Goal: Task Accomplishment & Management: Use online tool/utility

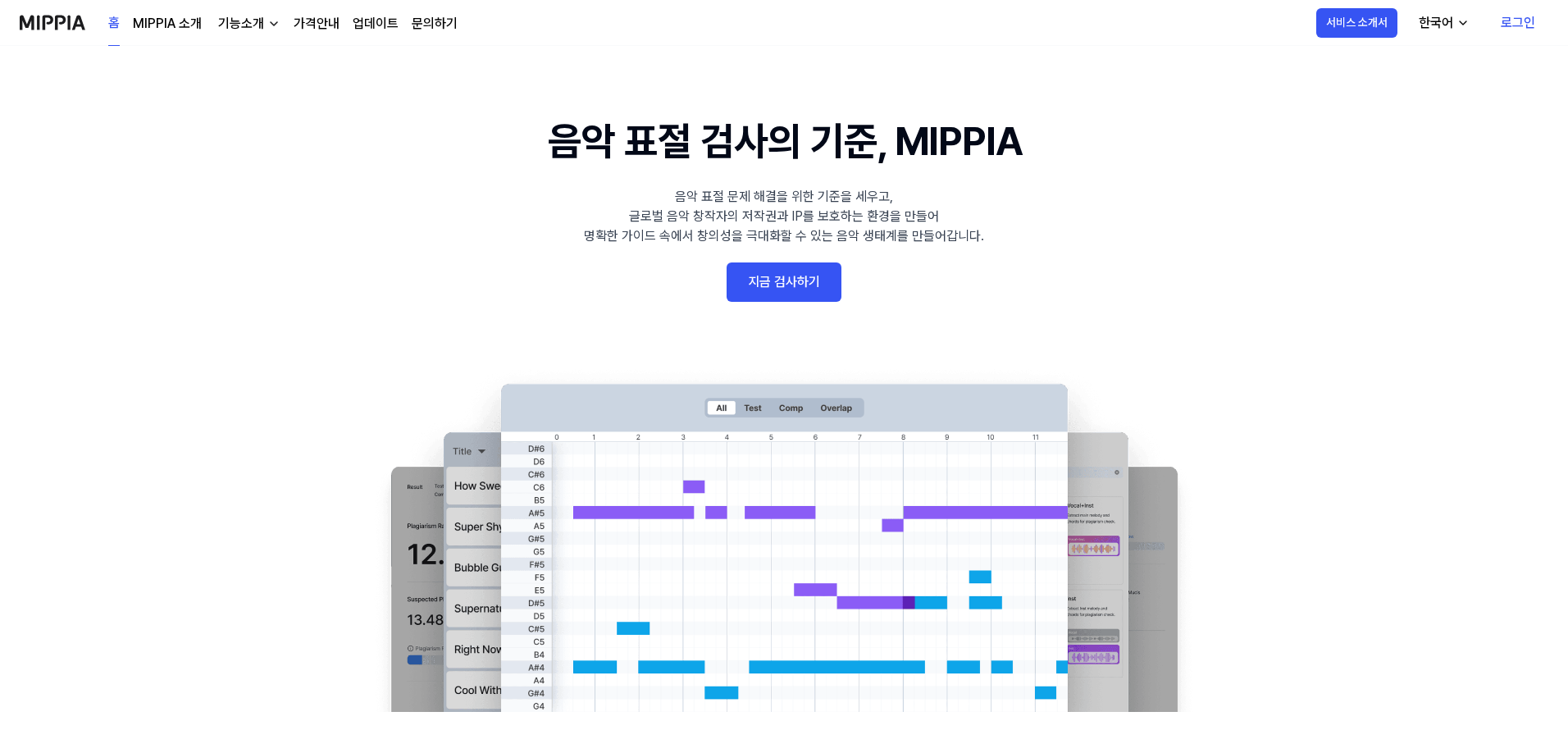
click at [796, 279] on link "지금 검사하기" at bounding box center [784, 281] width 115 height 39
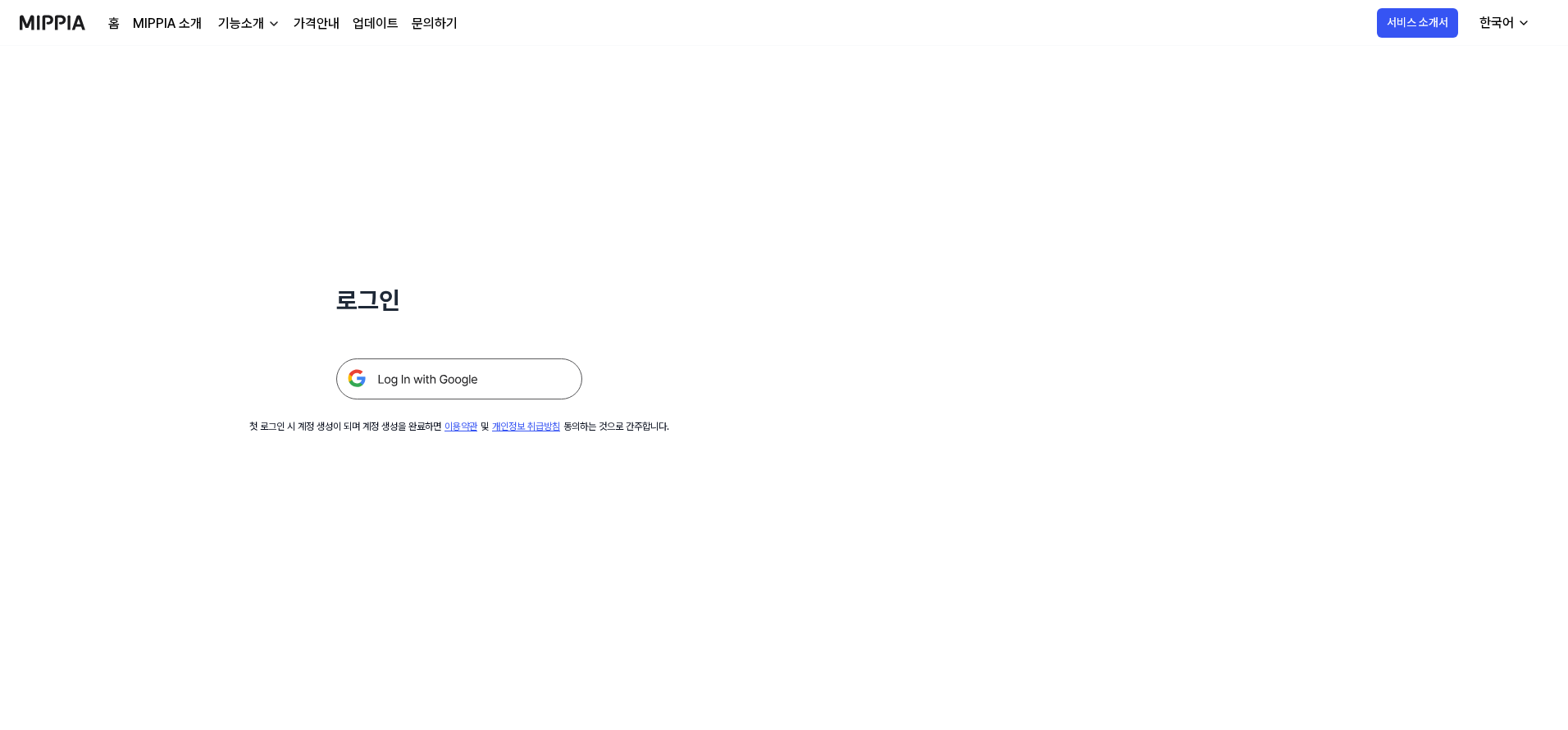
click at [460, 384] on img at bounding box center [459, 378] width 246 height 41
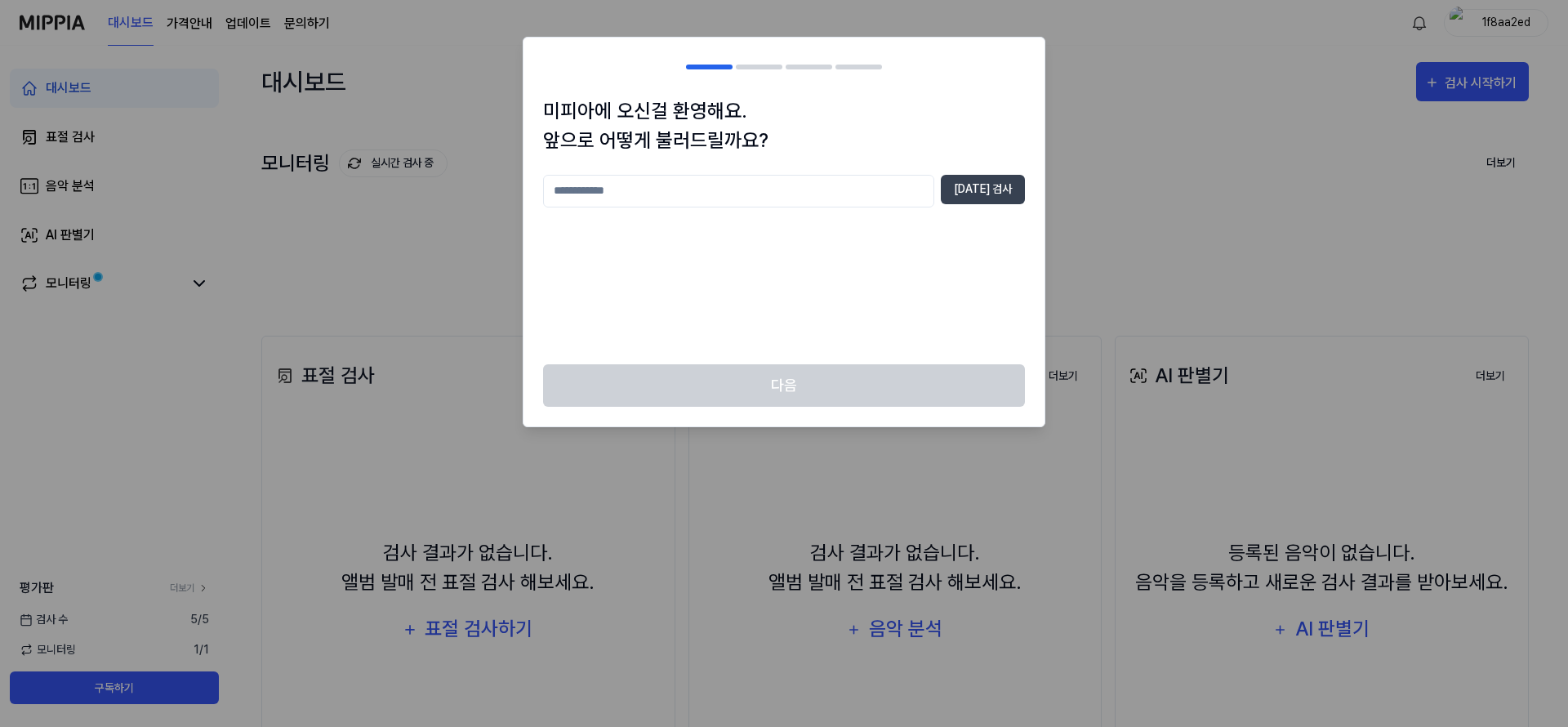
click at [756, 183] on input "text" at bounding box center [739, 191] width 392 height 33
type input "**********"
click at [984, 189] on button "[DATE] 검사" at bounding box center [983, 189] width 84 height 29
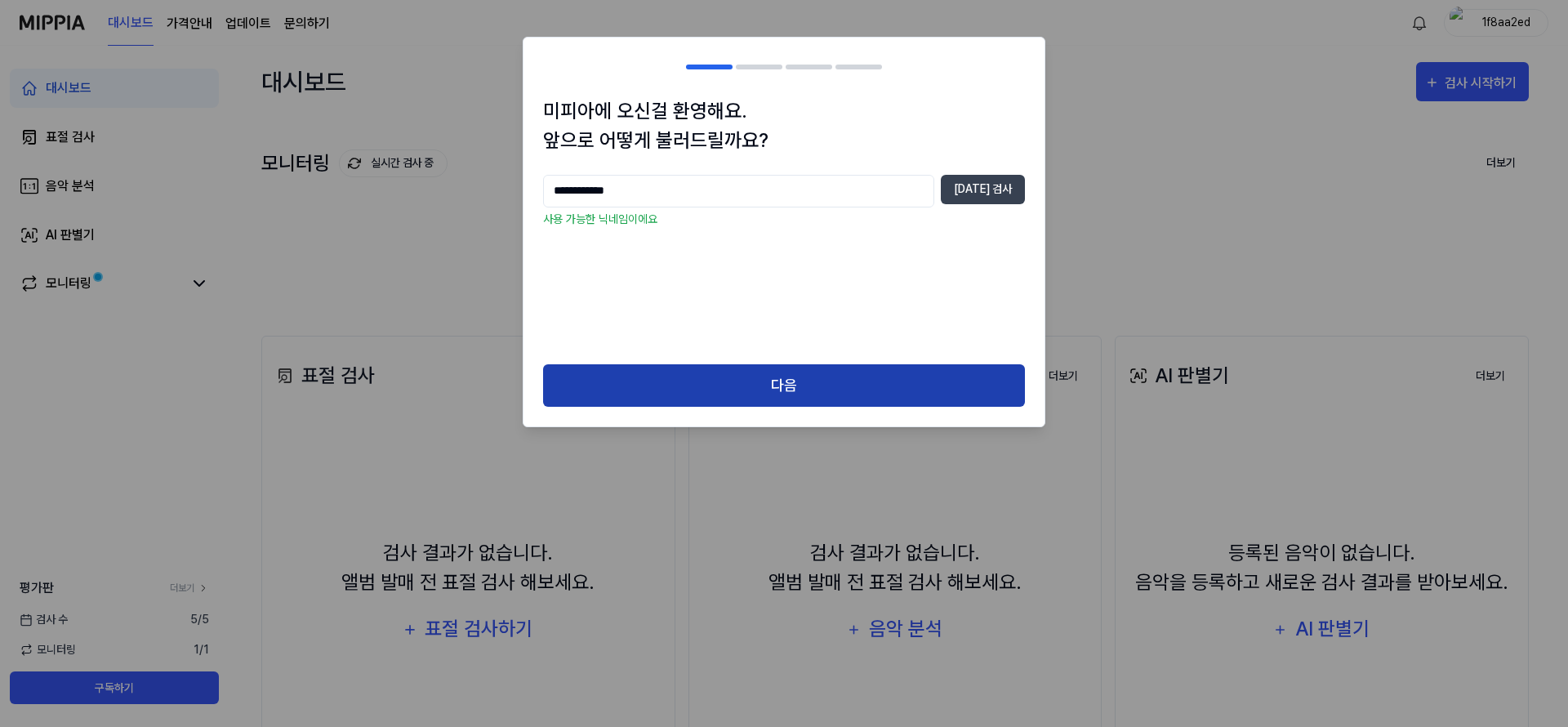
click at [882, 382] on button "다음" at bounding box center [784, 386] width 482 height 43
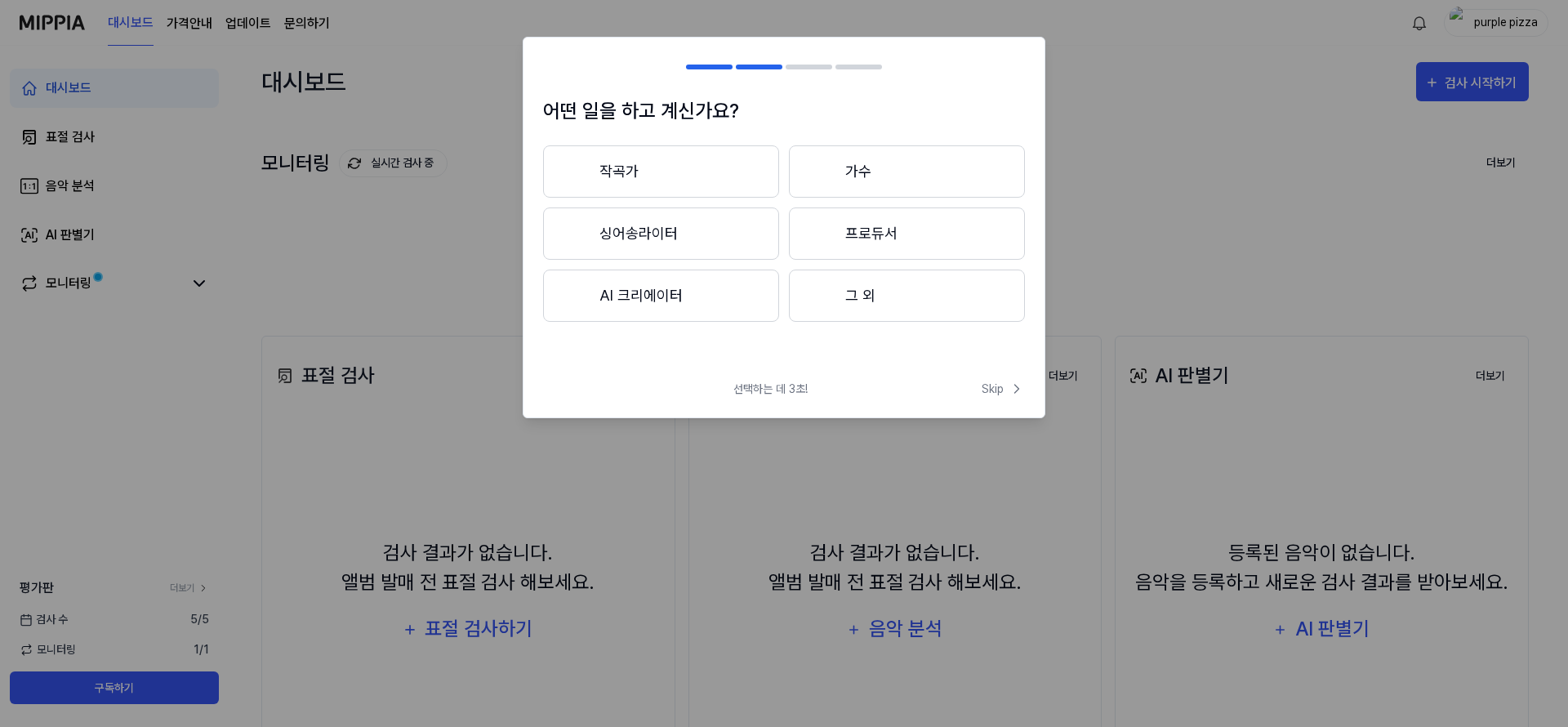
click at [736, 223] on button "싱어송라이터" at bounding box center [661, 233] width 236 height 52
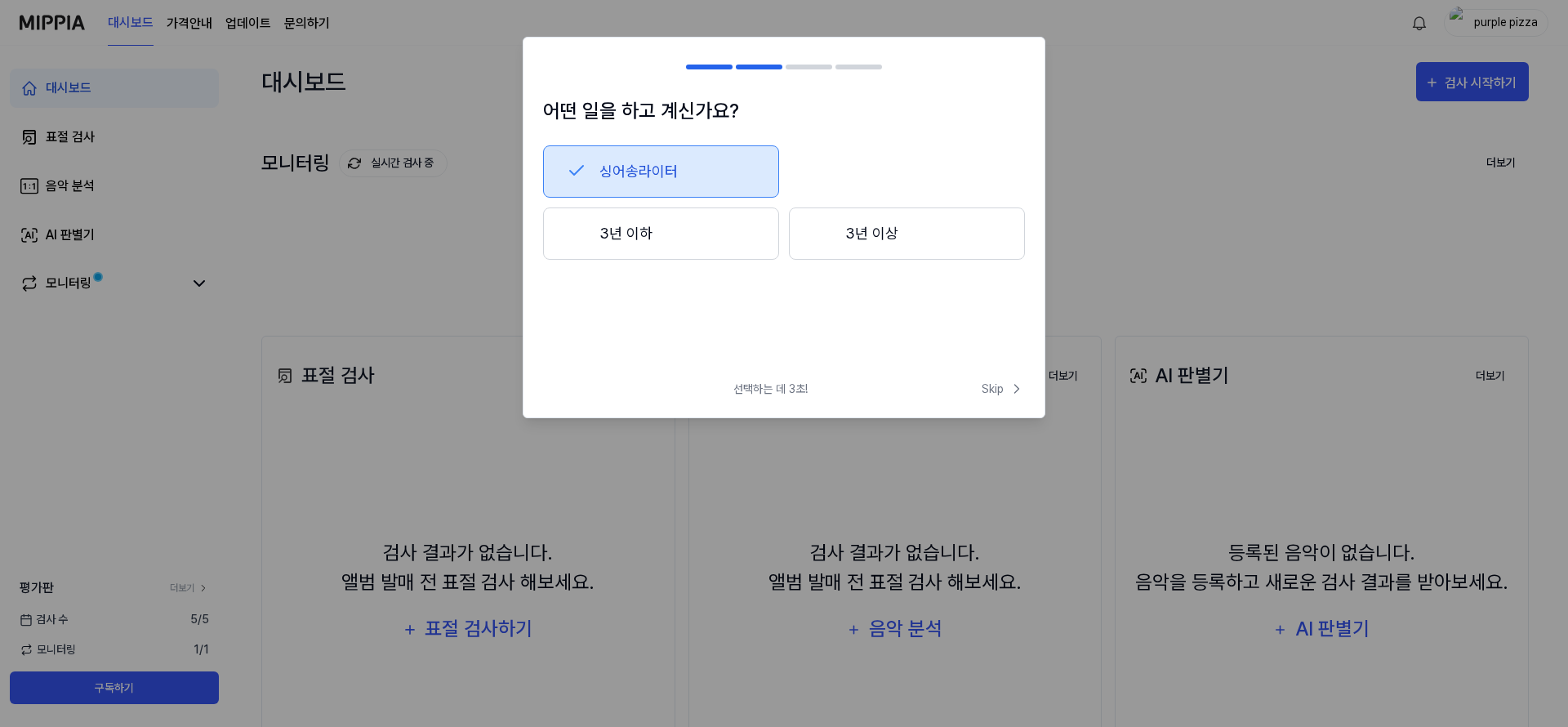
click at [850, 253] on button "3년 이상" at bounding box center [907, 233] width 236 height 52
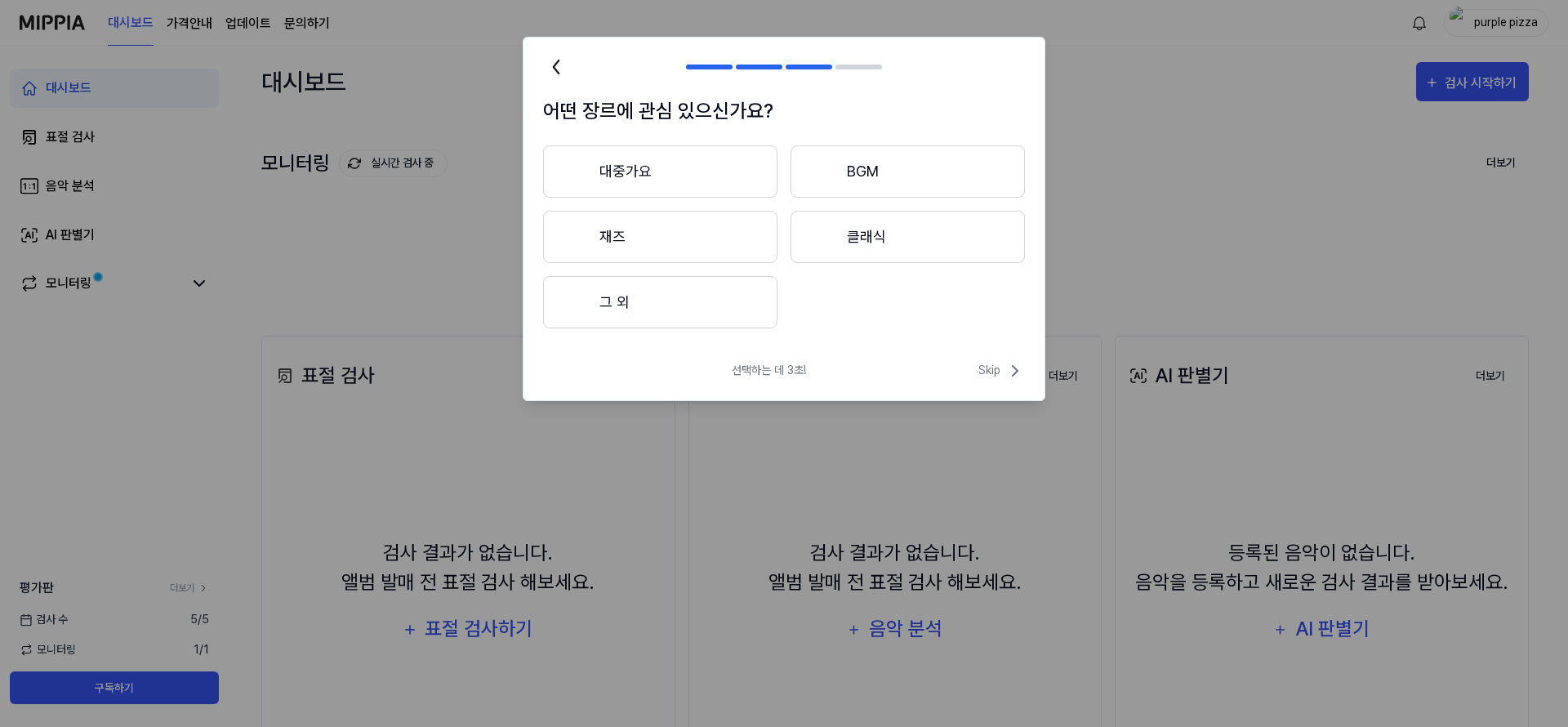
click at [709, 306] on button "그 외" at bounding box center [660, 302] width 235 height 52
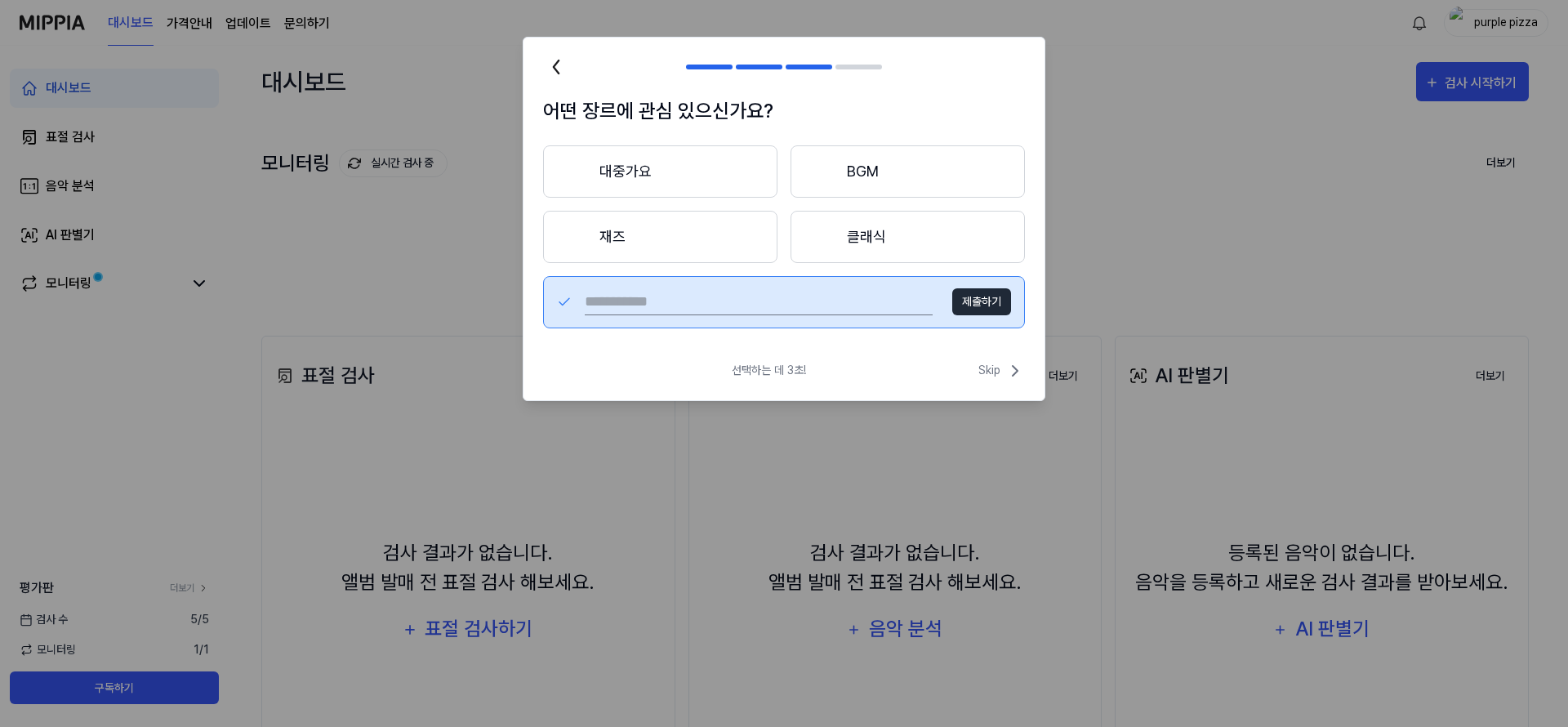
click at [785, 317] on div "제출하기" at bounding box center [784, 302] width 482 height 52
click at [780, 305] on input "text" at bounding box center [758, 303] width 348 height 26
type input "*****"
click at [1001, 302] on button "제출하기" at bounding box center [982, 302] width 59 height 26
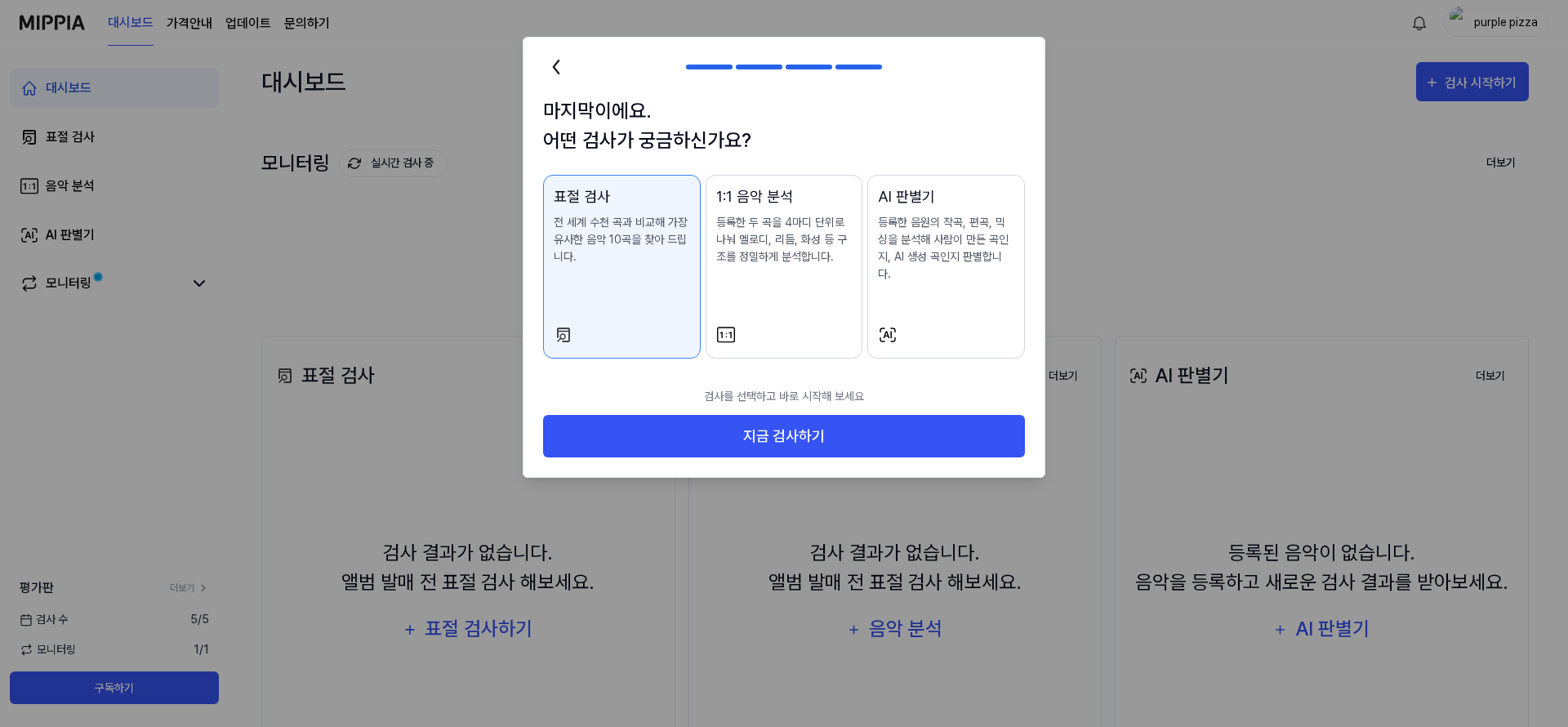
click at [749, 283] on div "1:1 음악 분석 등록한 두 곡을 4마디 단위로 나눠 멜로디, 리듬, 화성 등 구조를 정밀하게 분석합니다." at bounding box center [784, 241] width 136 height 113
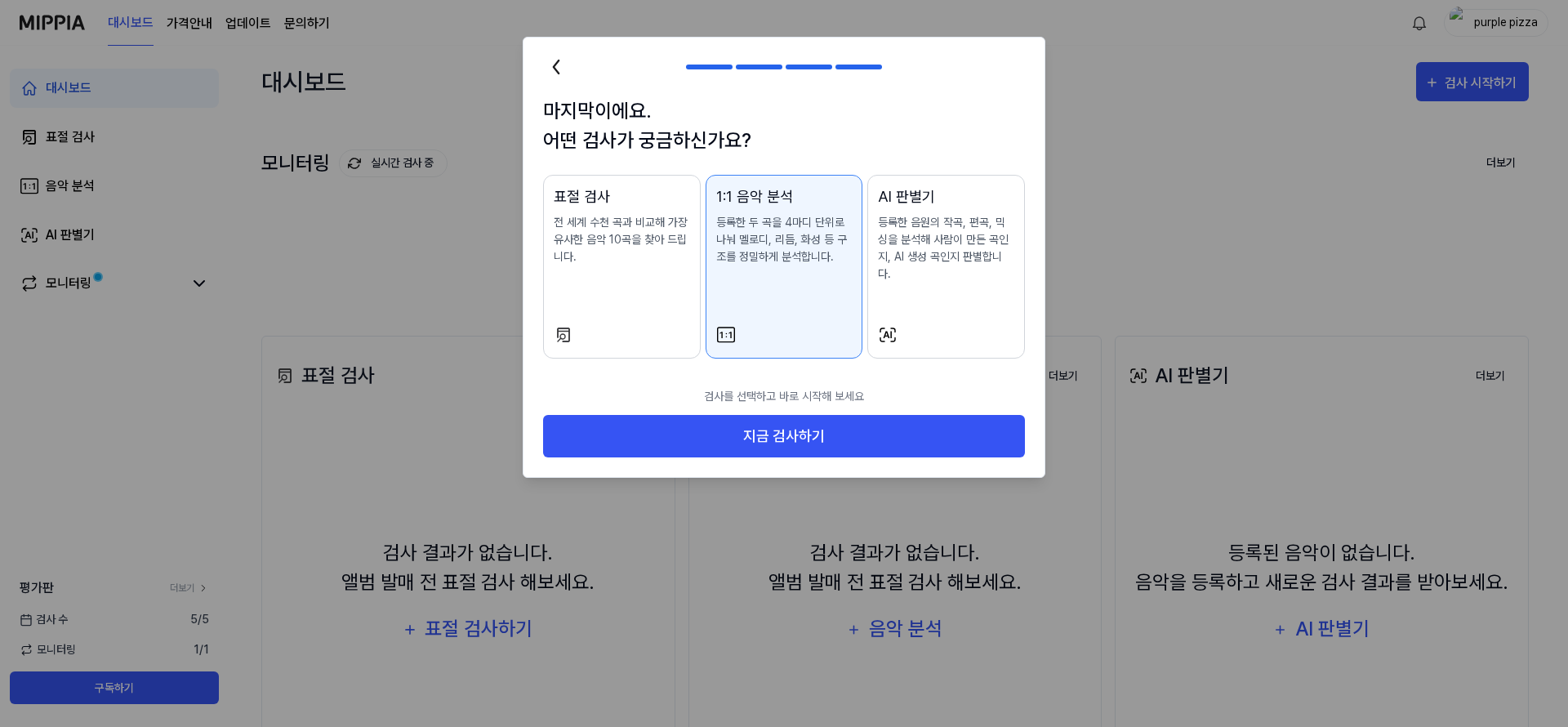
click at [640, 268] on div "표절 검사 전 세계 수천 곡과 비교해 가장 유사한 음악 10곡을 찾아 드립니다." at bounding box center [622, 241] width 136 height 113
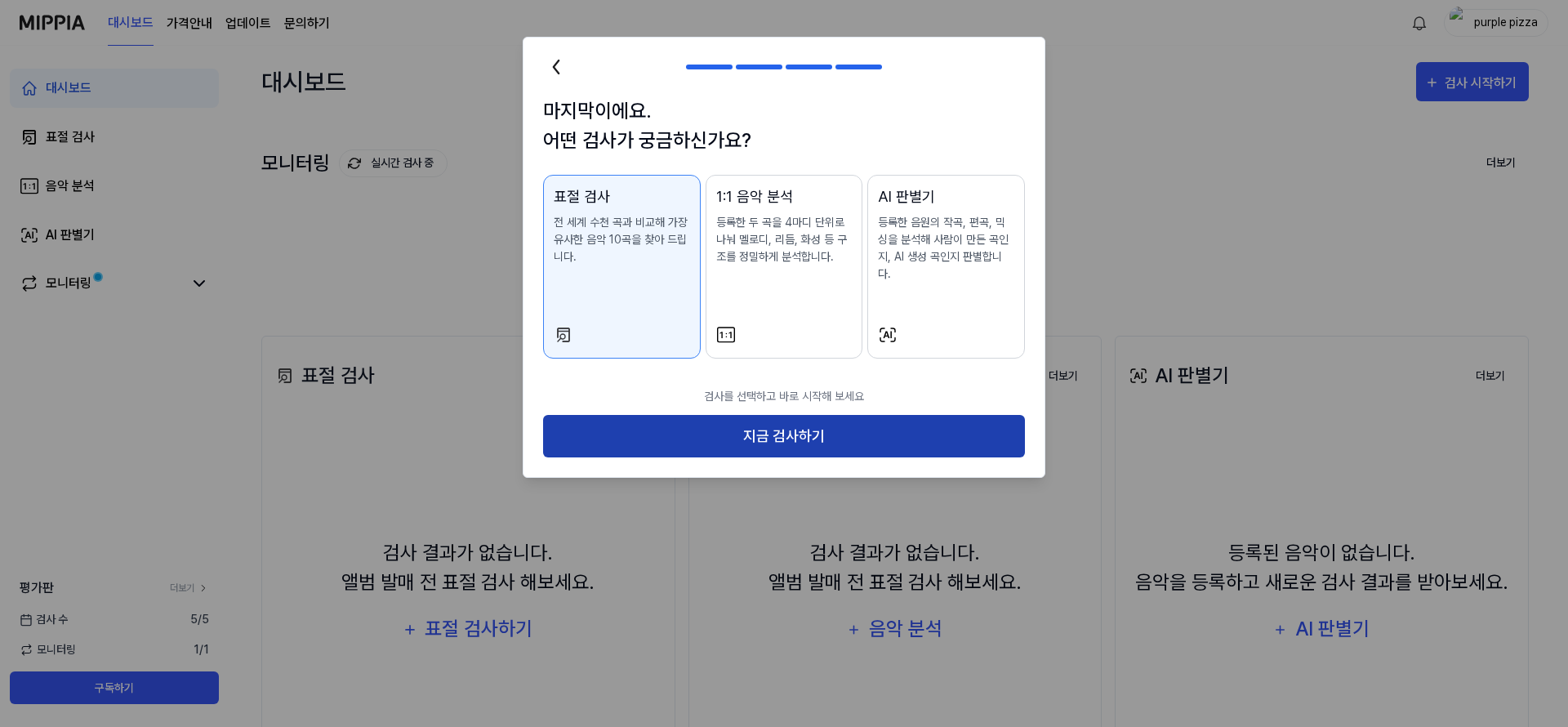
click at [770, 420] on button "지금 검사하기" at bounding box center [784, 437] width 482 height 43
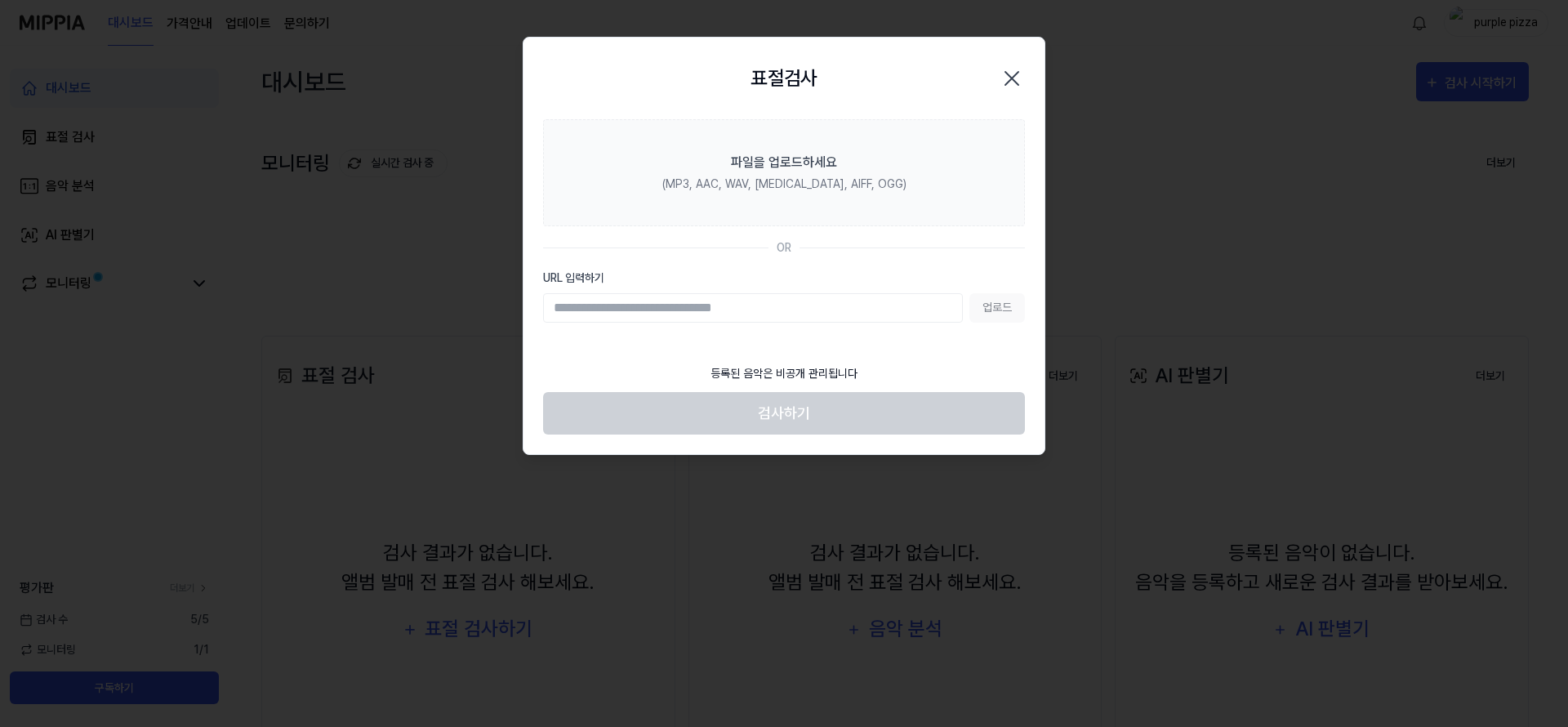
click at [1019, 81] on icon "button" at bounding box center [1012, 78] width 26 height 26
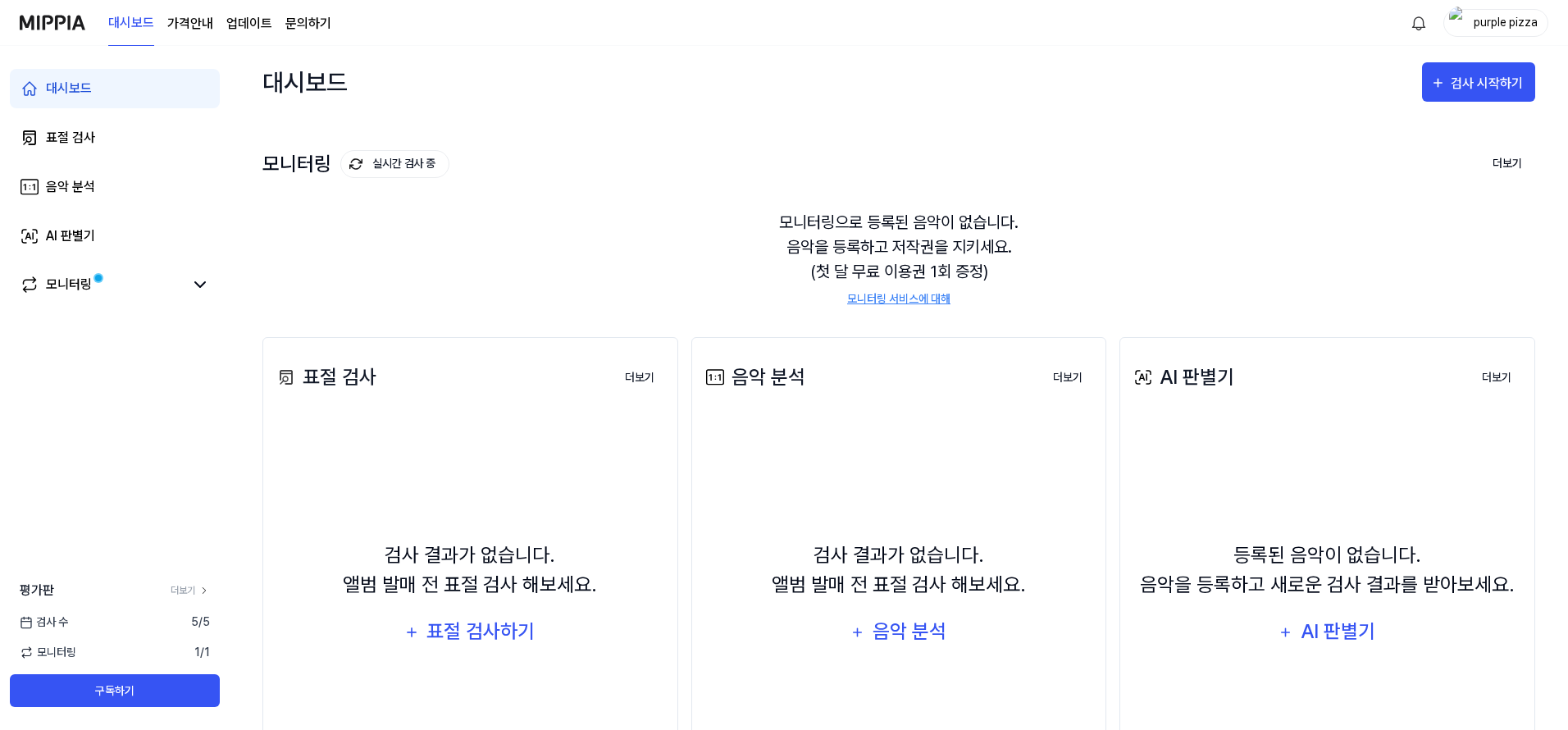
click at [1080, 171] on div "모니터링 실시간 검사 중 더보기" at bounding box center [898, 164] width 1273 height 27
